Goal: Task Accomplishment & Management: Use online tool/utility

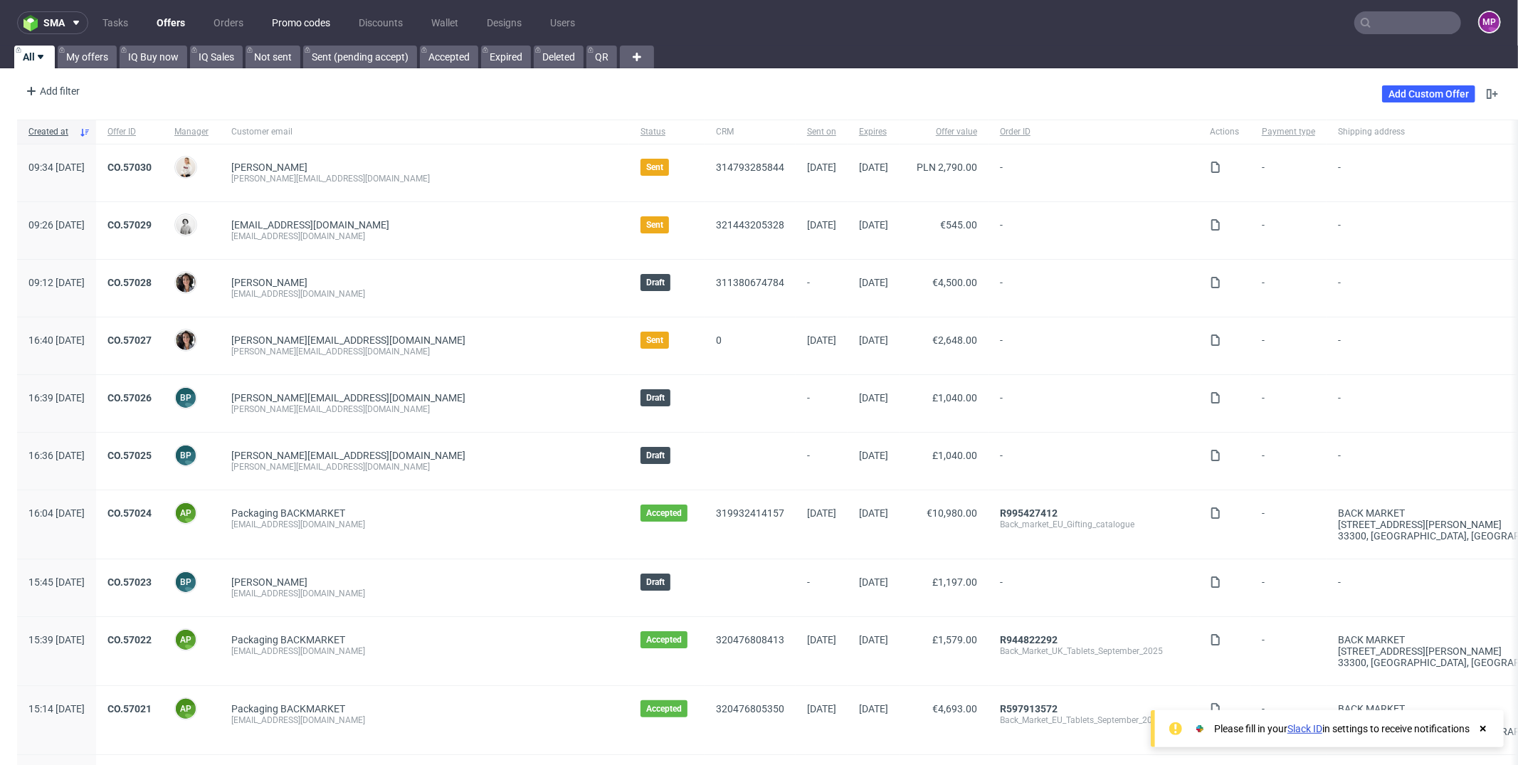
click at [322, 22] on link "Promo codes" at bounding box center [300, 22] width 75 height 23
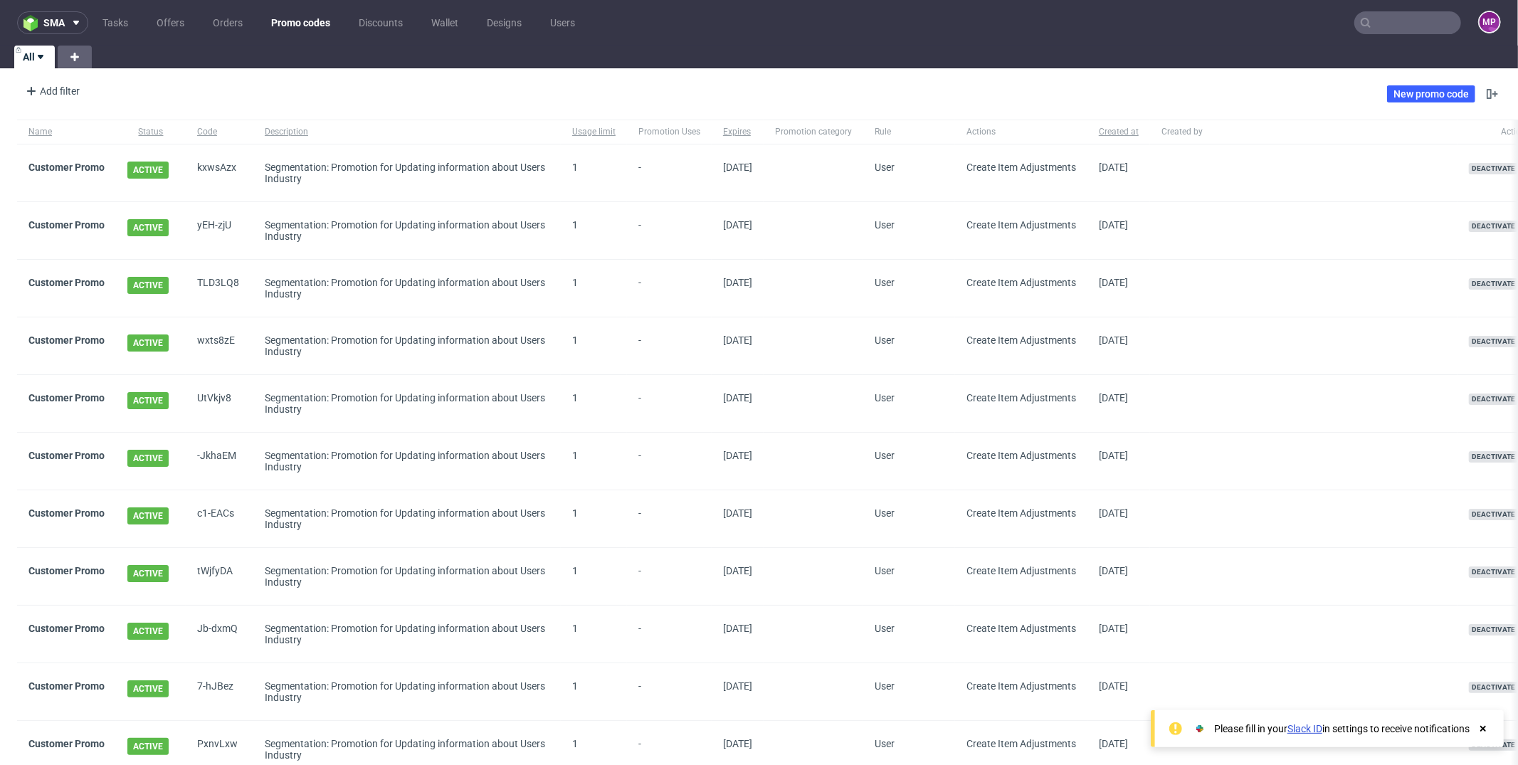
click at [563, 164] on div "1" at bounding box center [594, 172] width 66 height 57
drag, startPoint x: 570, startPoint y: 164, endPoint x: 587, endPoint y: 166, distance: 17.2
click at [587, 166] on div "1" at bounding box center [594, 172] width 66 height 57
click at [587, 166] on span "1" at bounding box center [593, 173] width 43 height 23
click at [1399, 89] on link "New promo code" at bounding box center [1431, 93] width 88 height 17
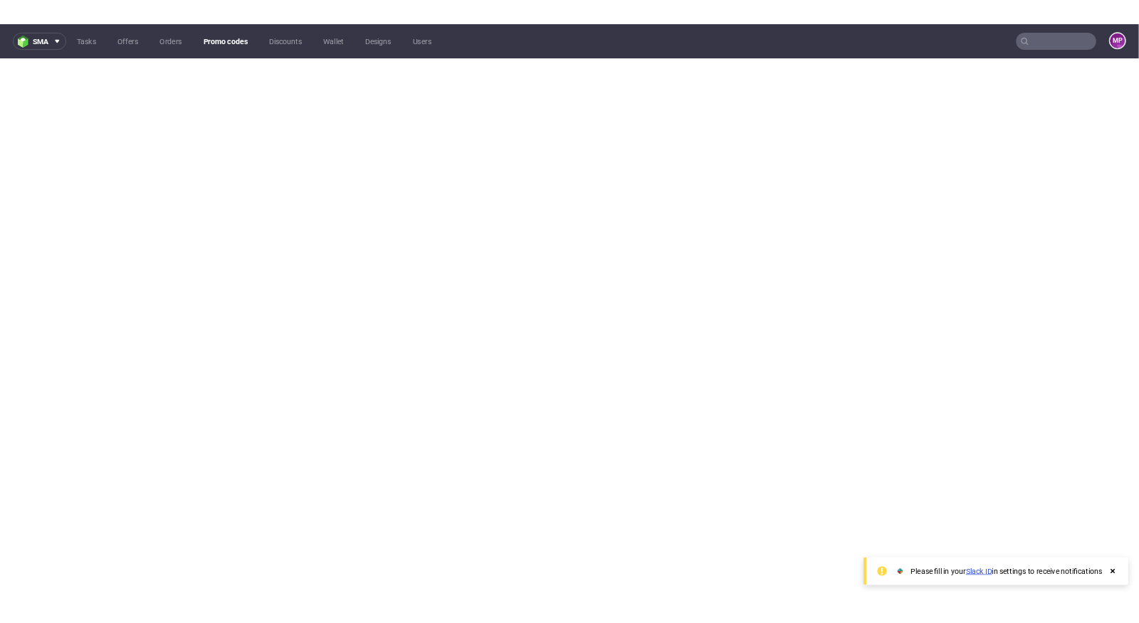
scroll to position [4, 0]
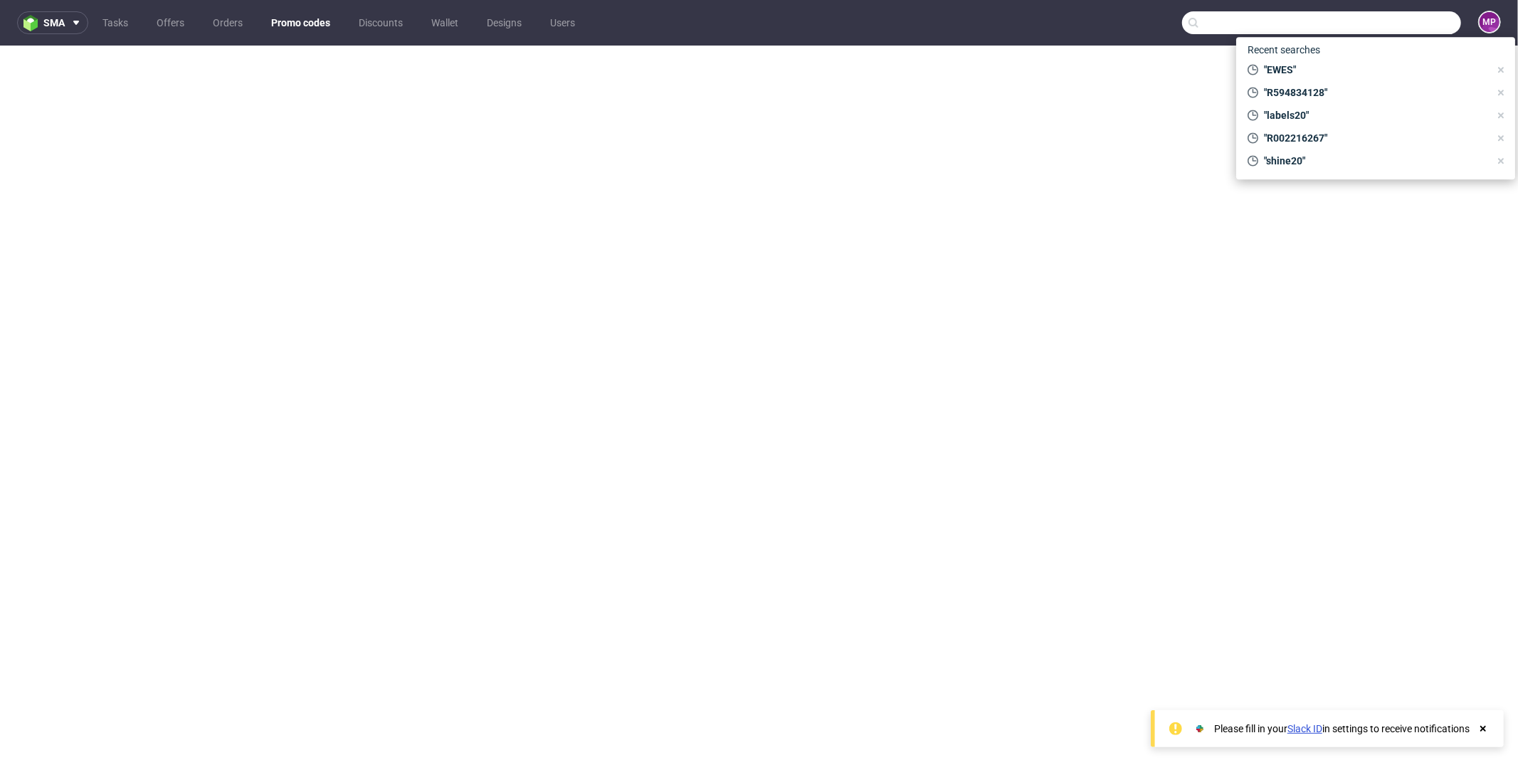
click at [1377, 21] on input "text" at bounding box center [1321, 22] width 279 height 23
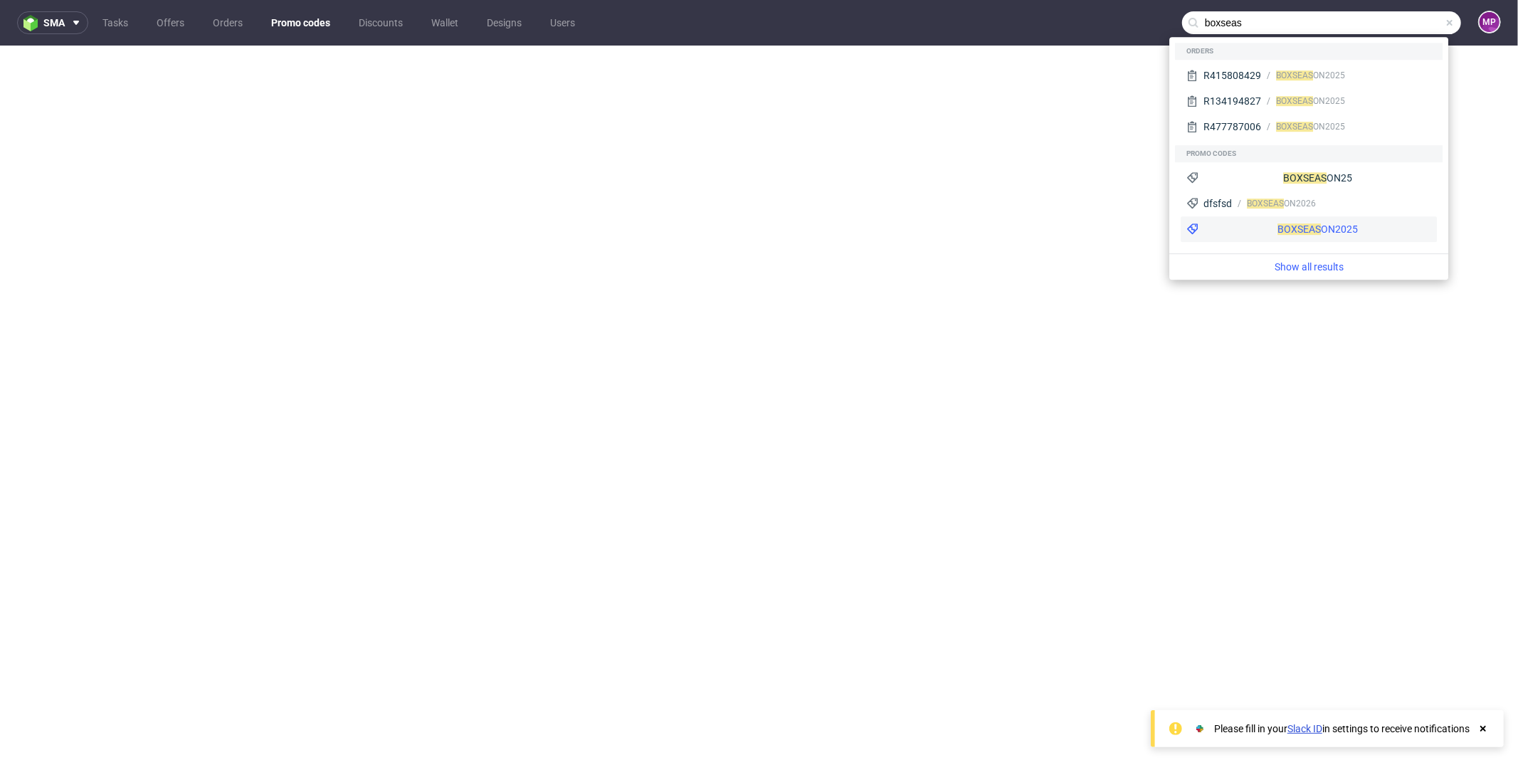
type input "boxseas"
click at [1278, 222] on div "BOXSEAS ON2025" at bounding box center [1318, 229] width 80 height 14
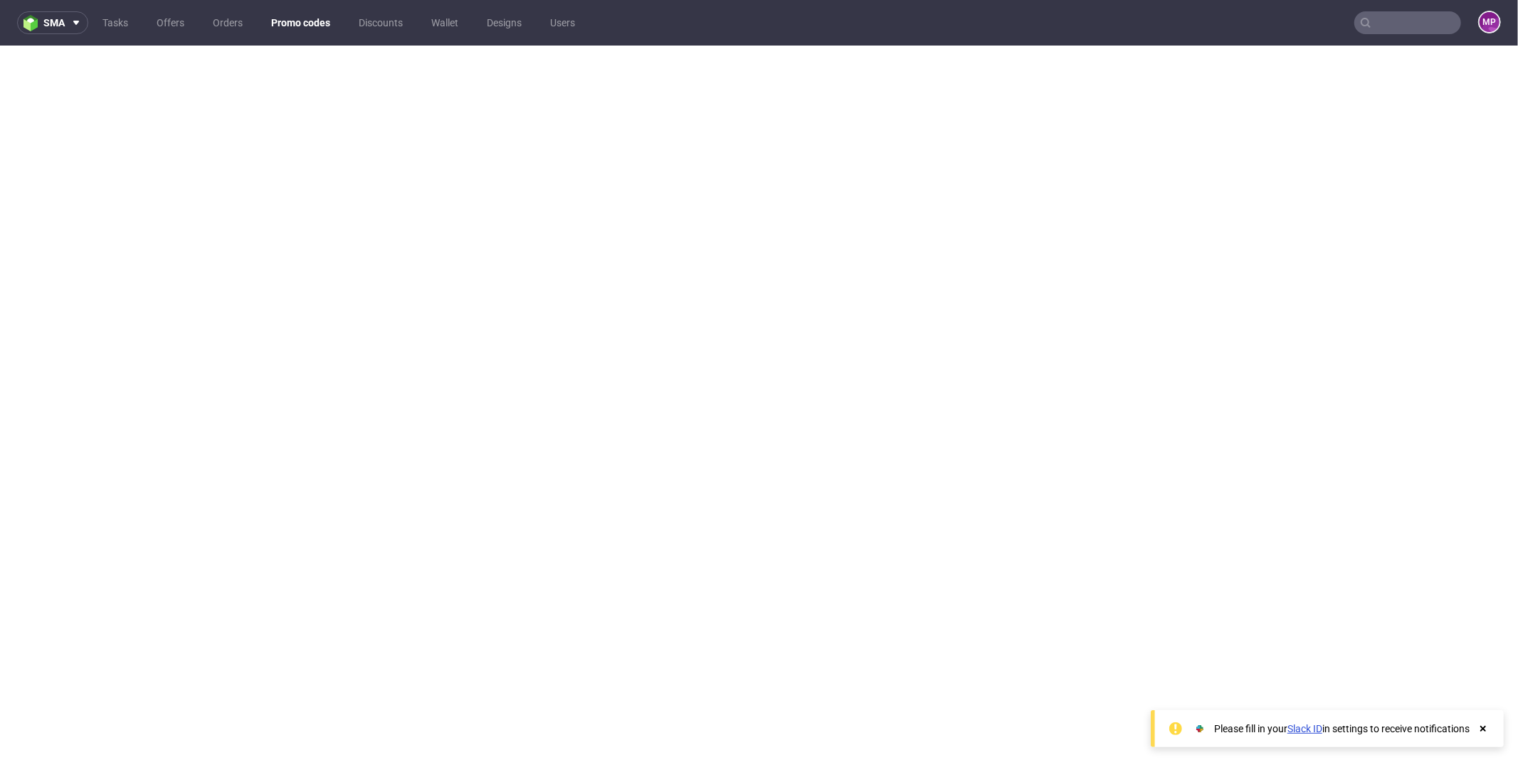
scroll to position [4, 0]
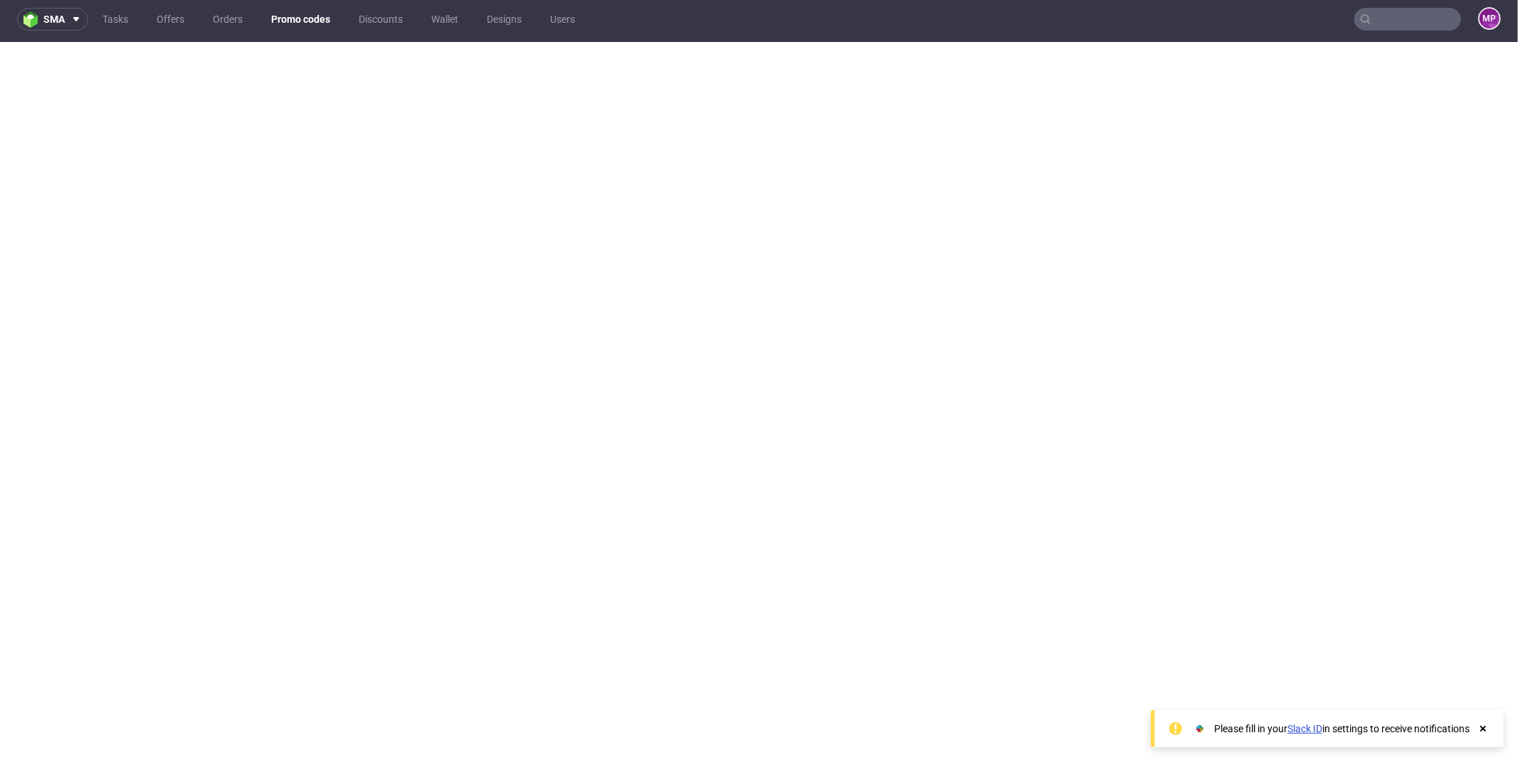
click at [304, 20] on link "Promo codes" at bounding box center [301, 19] width 76 height 23
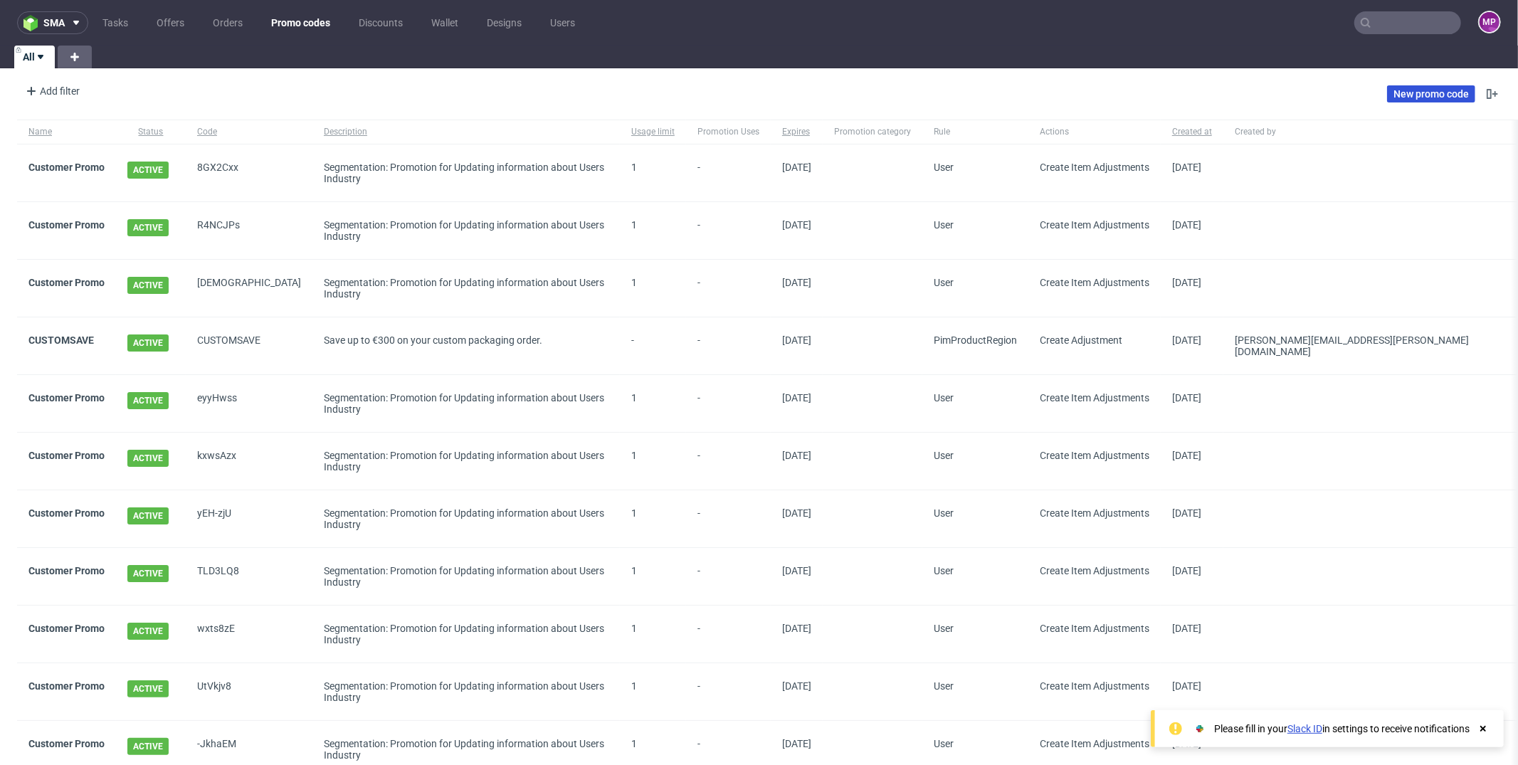
click at [1414, 93] on link "New promo code" at bounding box center [1431, 93] width 88 height 17
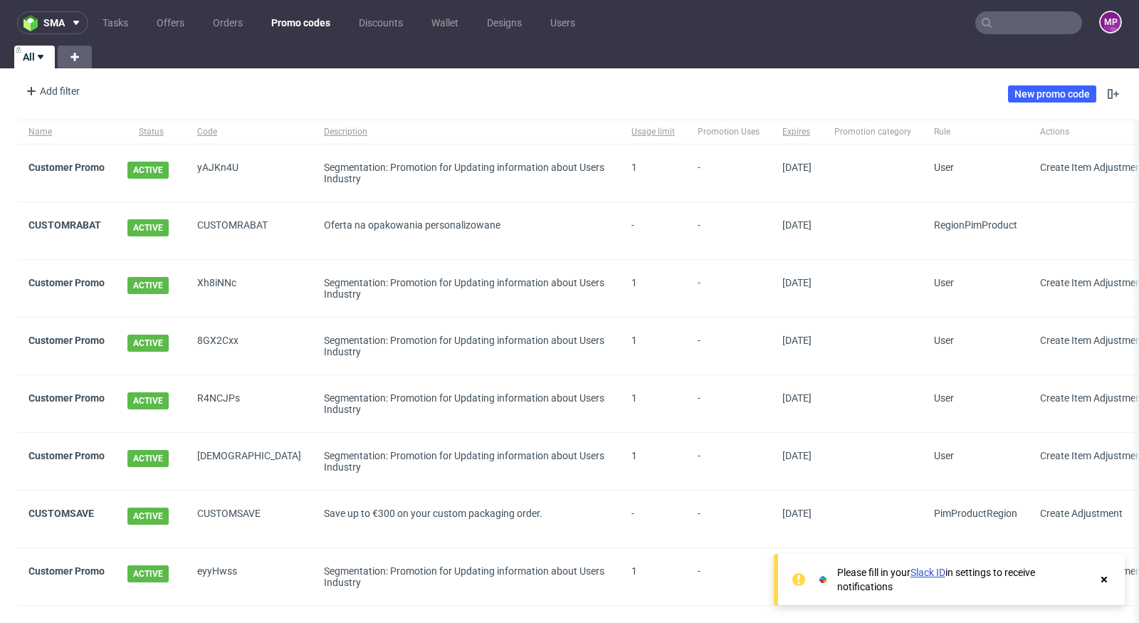
click at [177, 9] on nav "sma Tasks Offers Orders Promo codes Discounts Wallet Designs Users MP" at bounding box center [569, 23] width 1139 height 46
click at [179, 13] on link "Offers" at bounding box center [170, 22] width 45 height 23
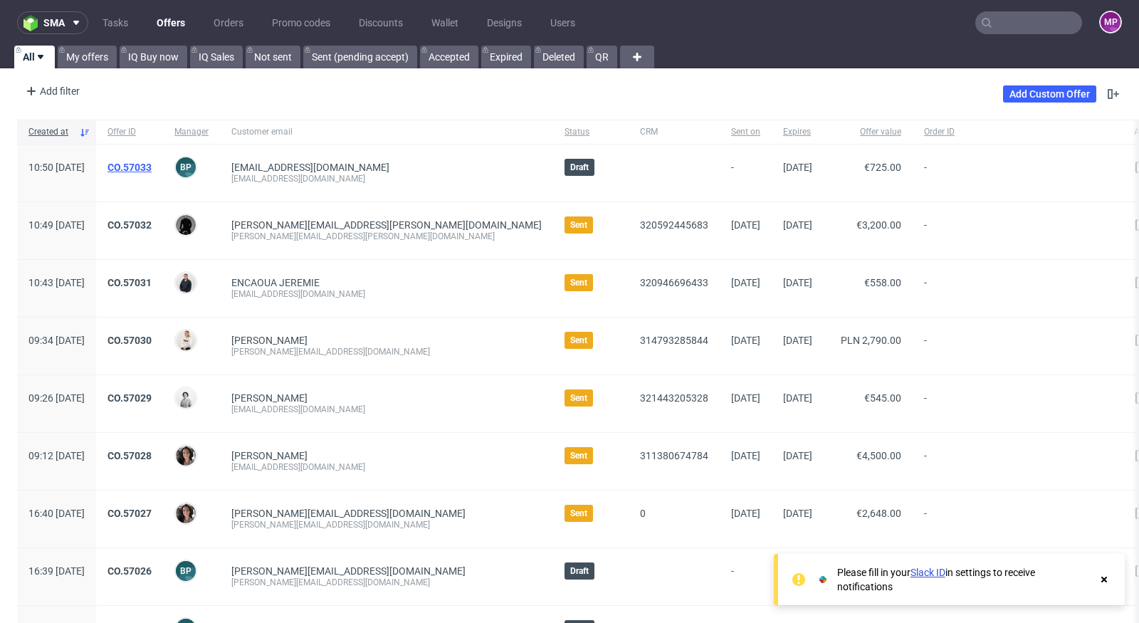
click at [152, 163] on link "CO.57033" at bounding box center [129, 167] width 44 height 11
